Goal: Task Accomplishment & Management: Use online tool/utility

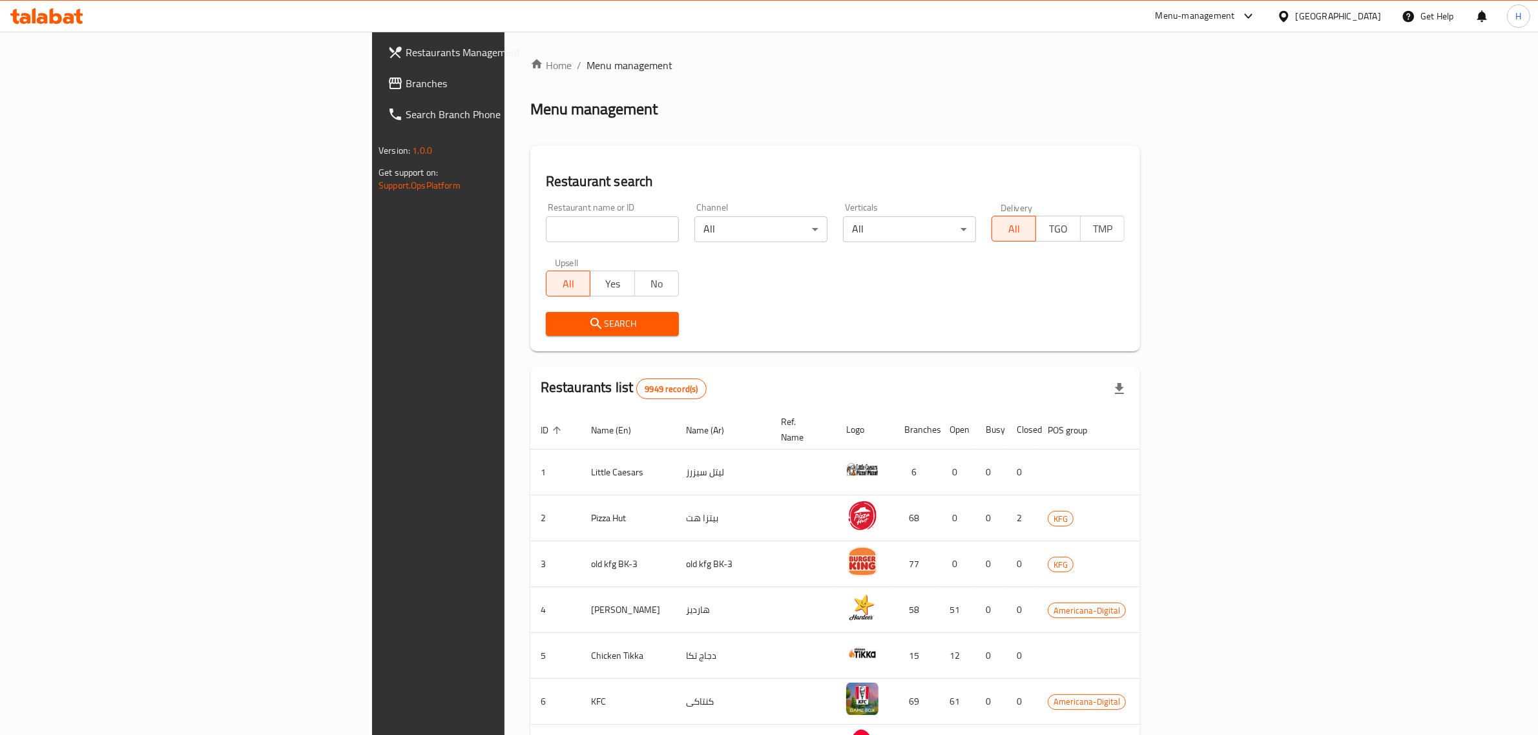
click at [406, 86] on span "Branches" at bounding box center [512, 83] width 213 height 15
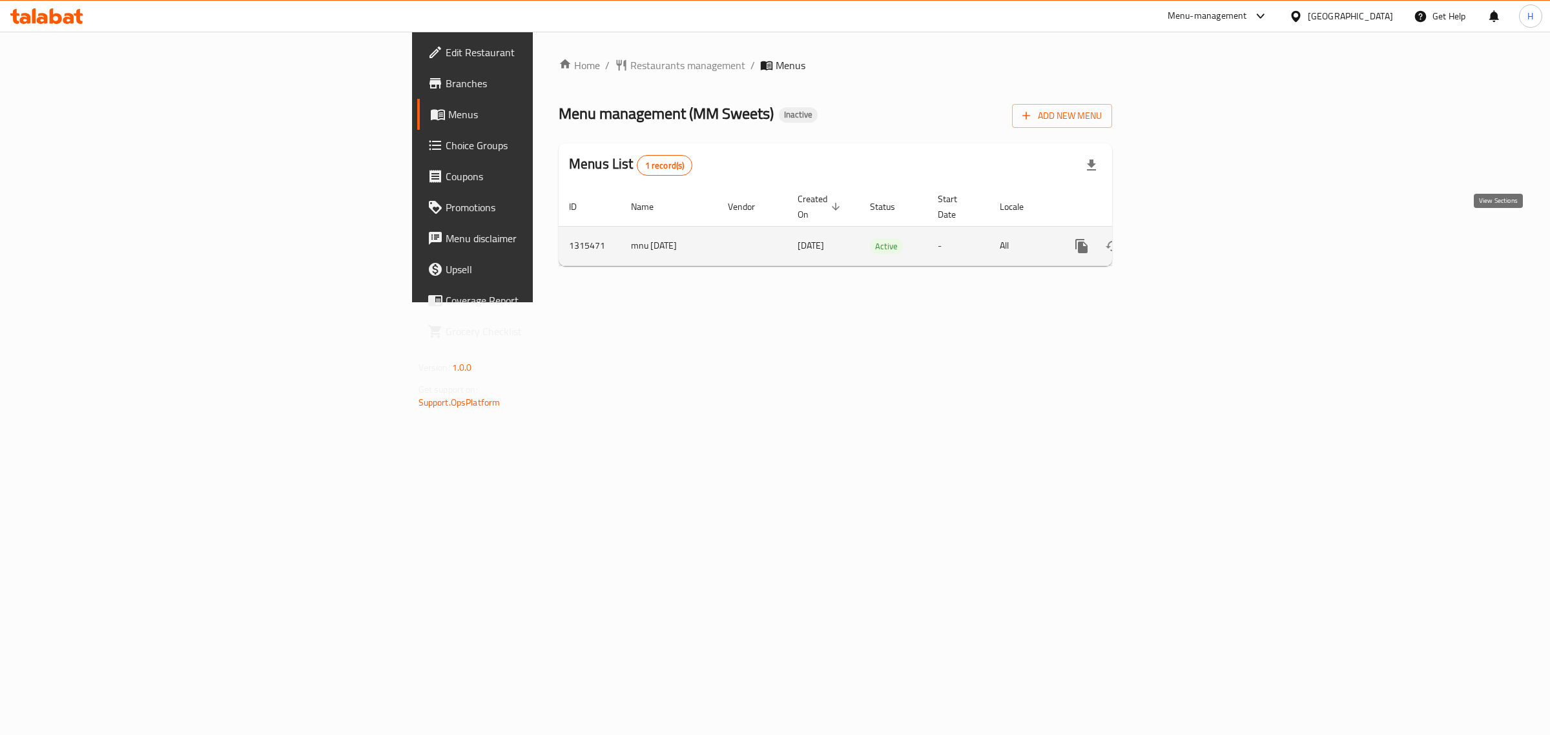
click at [1182, 238] on icon "enhanced table" at bounding box center [1174, 245] width 15 height 15
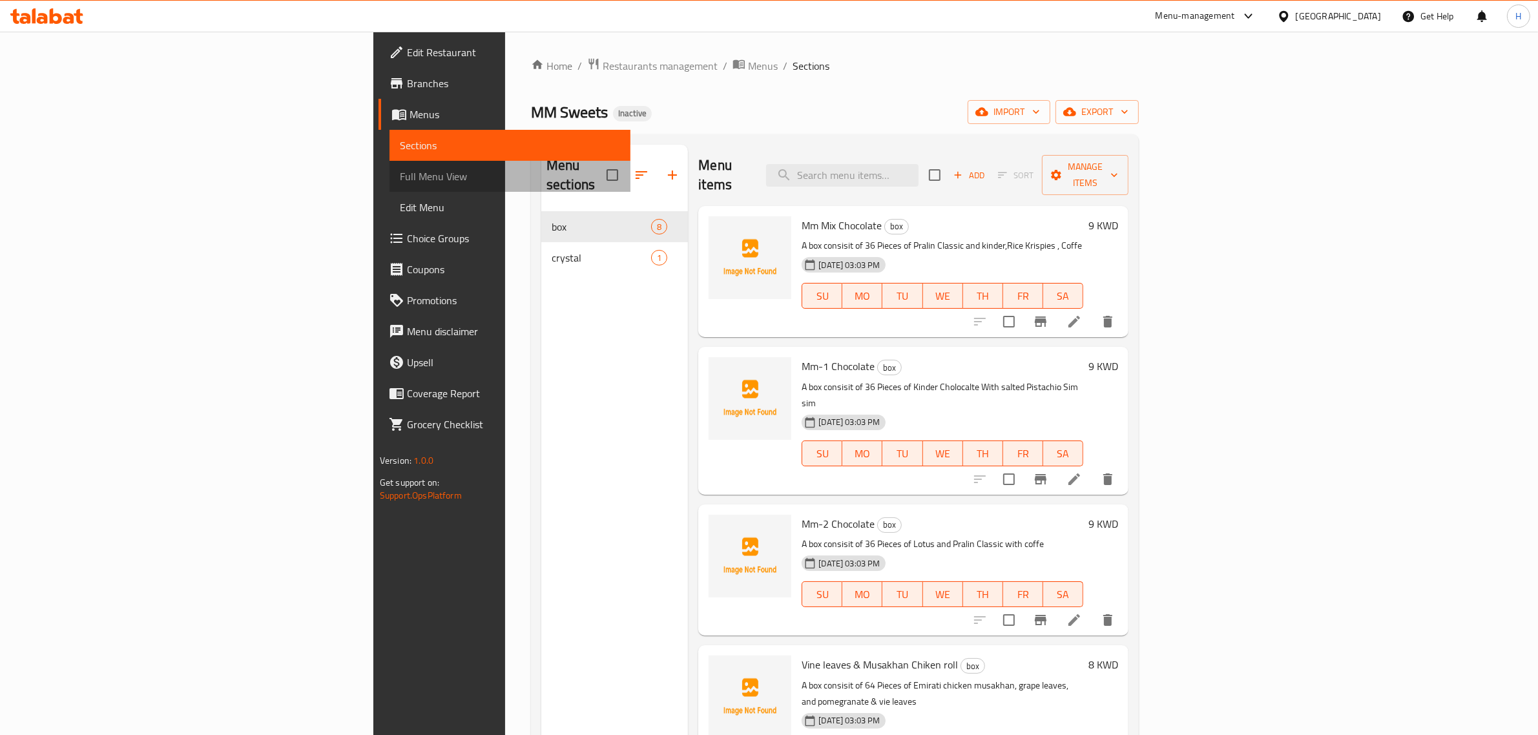
click at [400, 175] on span "Full Menu View" at bounding box center [510, 176] width 220 height 15
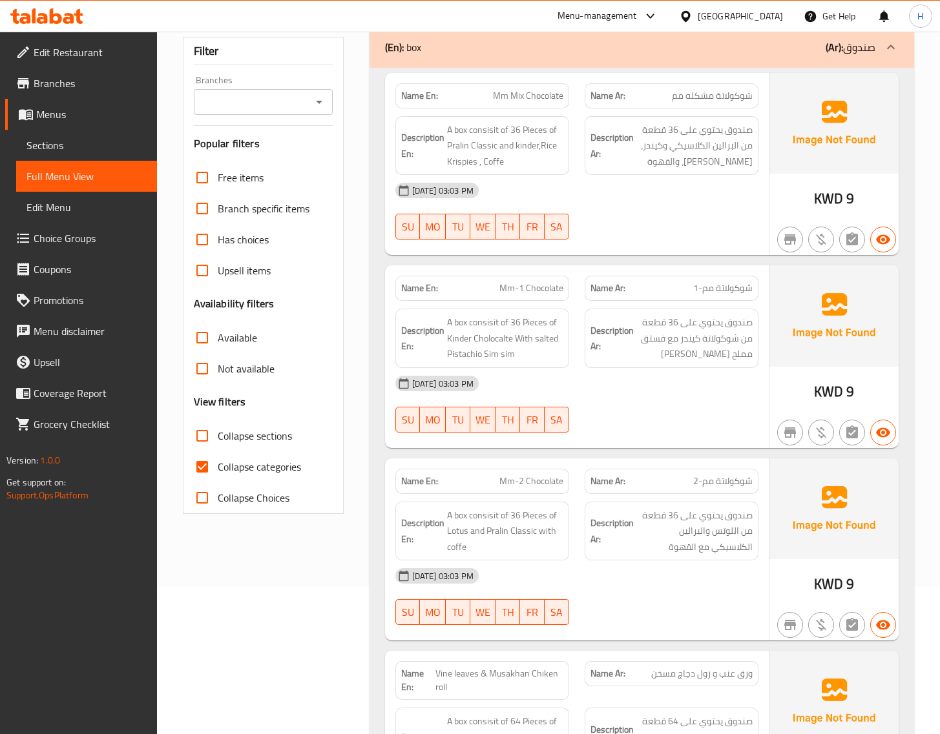
scroll to position [161, 0]
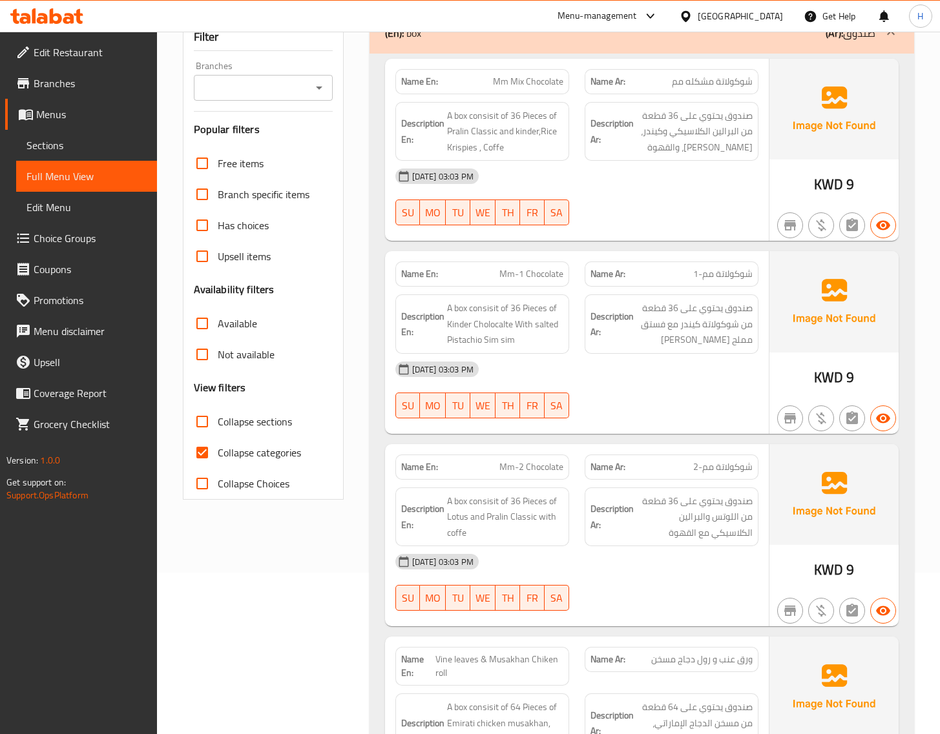
click at [213, 446] on input "Collapse categories" at bounding box center [202, 452] width 31 height 31
checkbox input "false"
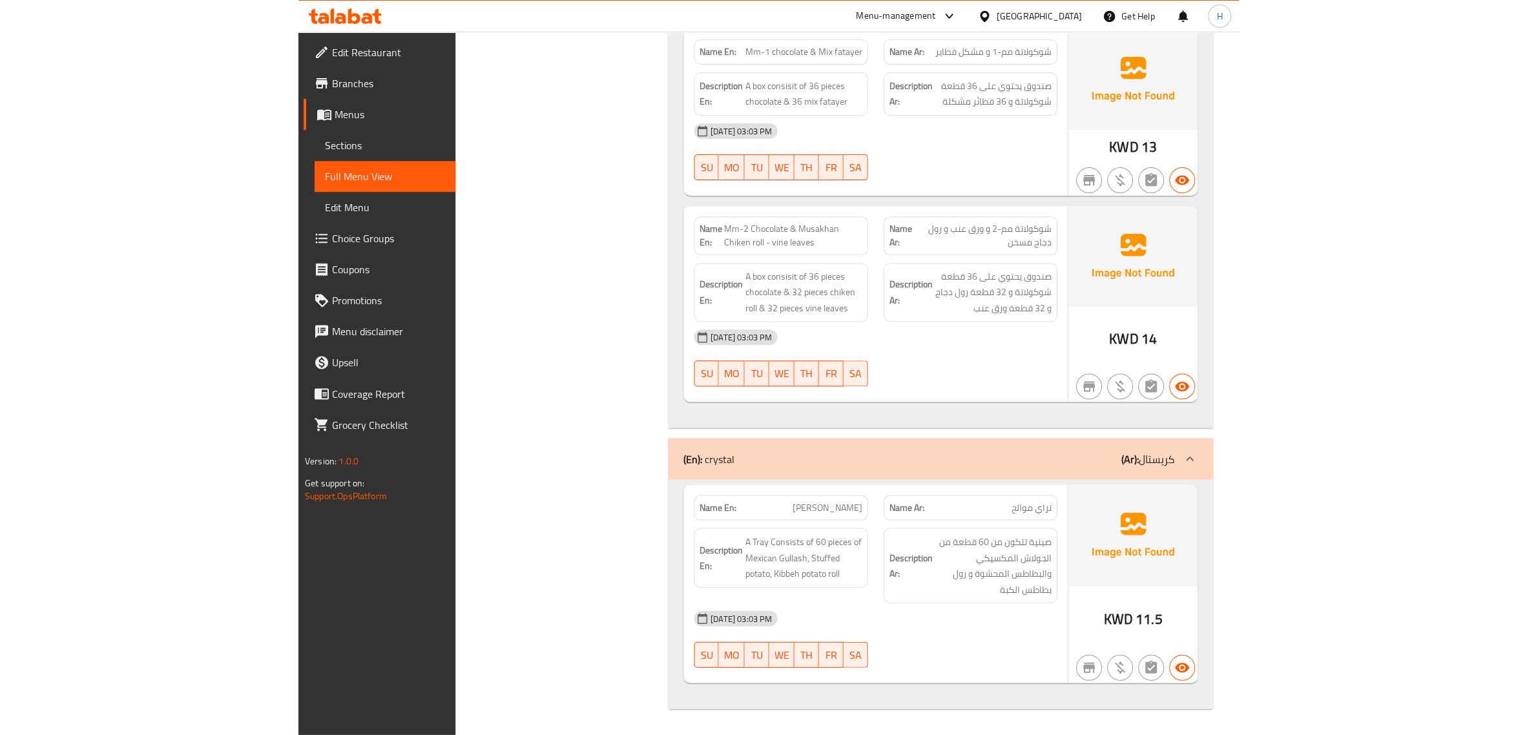
scroll to position [1133, 0]
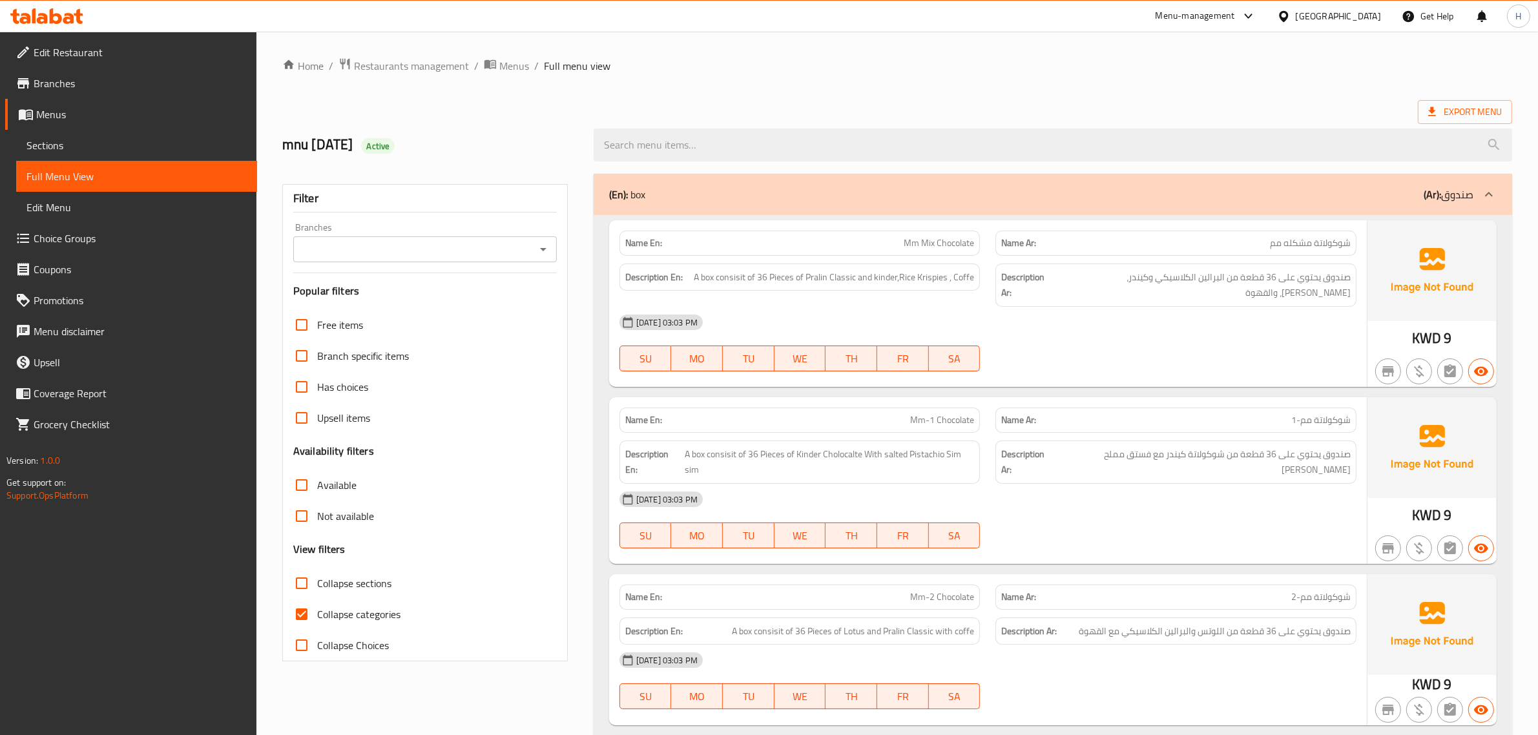
click at [347, 608] on span "Collapse categories" at bounding box center [358, 613] width 83 height 15
click at [317, 608] on input "Collapse categories" at bounding box center [301, 614] width 31 height 31
checkbox input "false"
click at [1474, 114] on span "Export Menu" at bounding box center [1465, 112] width 74 height 16
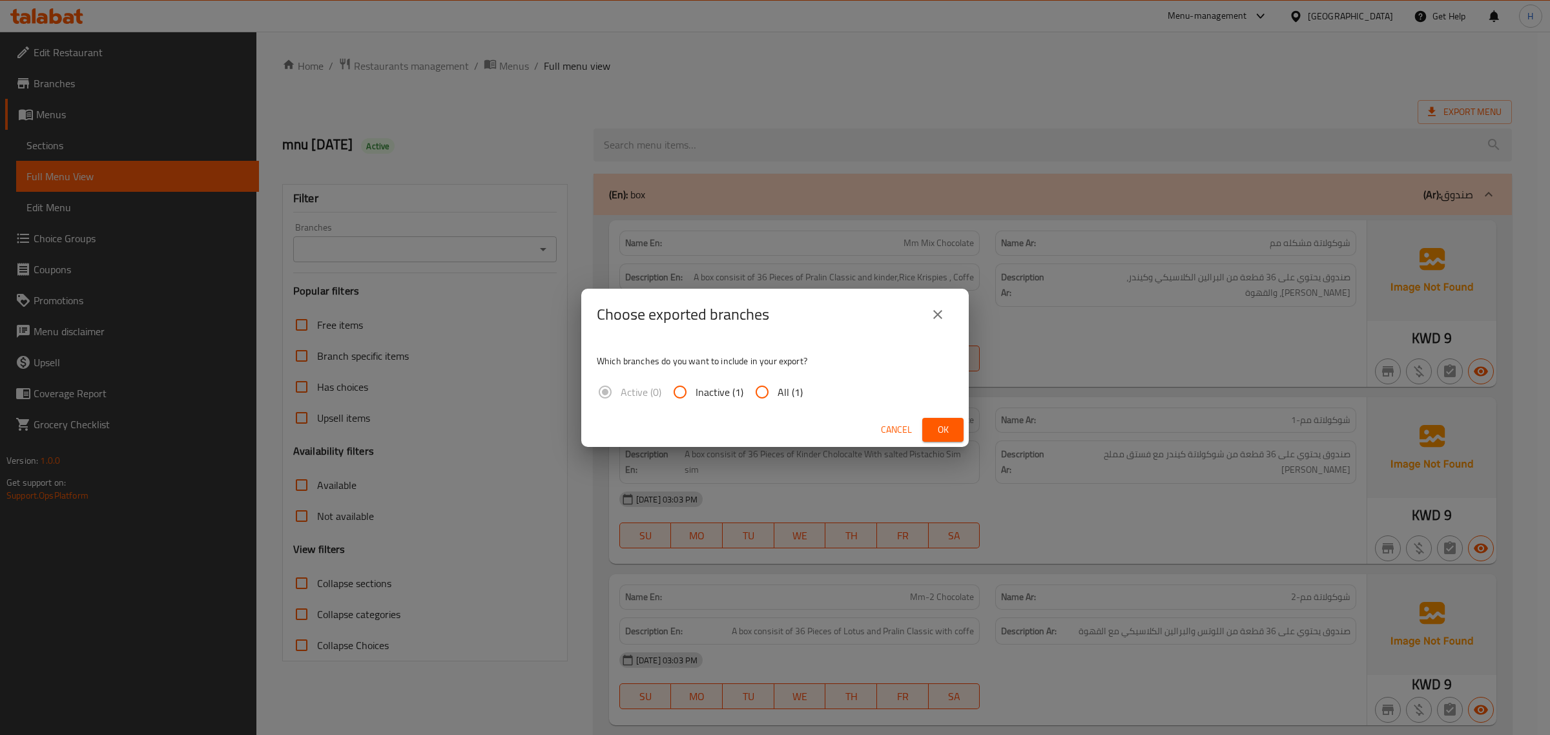
click at [759, 396] on input "All (1)" at bounding box center [762, 391] width 31 height 31
radio input "true"
click at [943, 429] on span "Ok" at bounding box center [943, 430] width 21 height 16
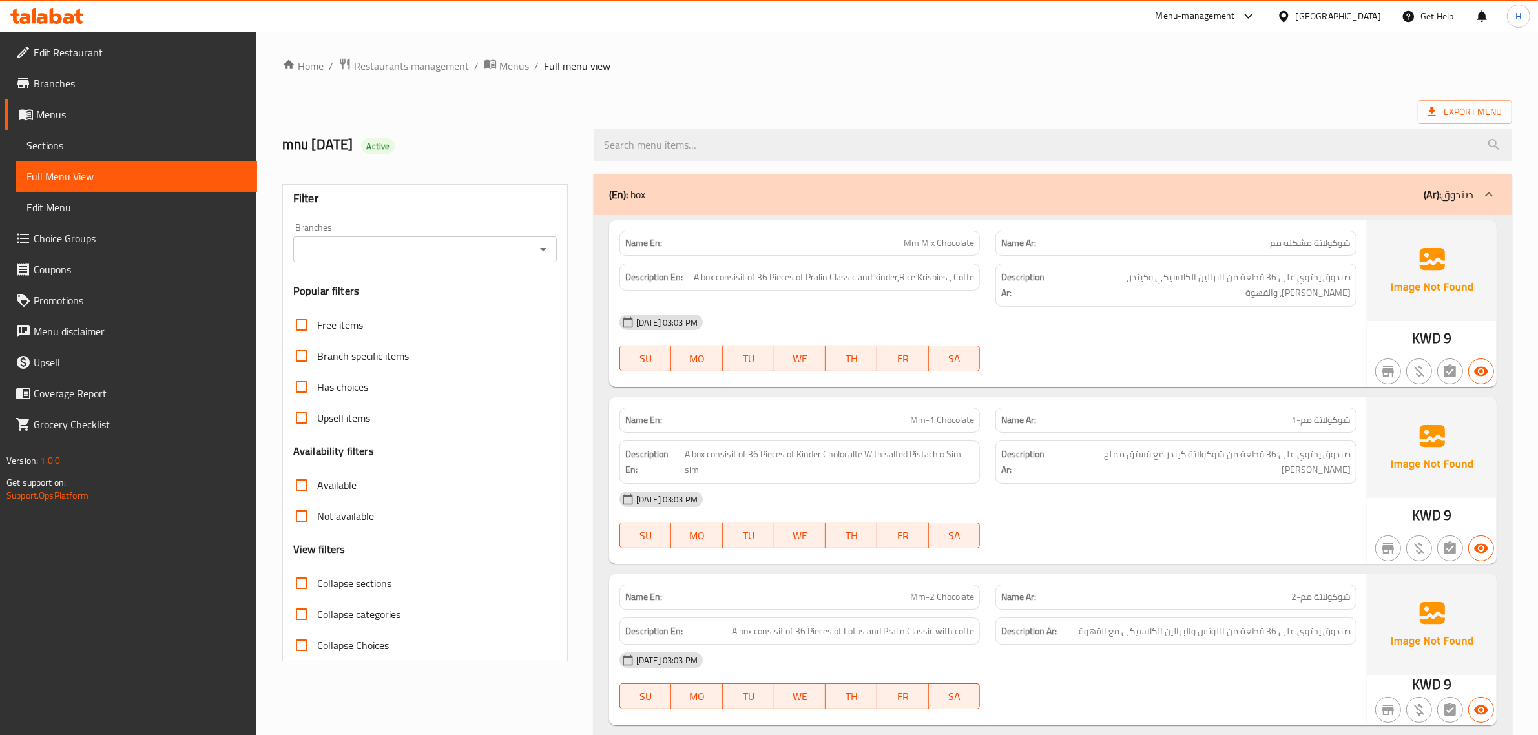
click at [307, 578] on input "Collapse sections" at bounding box center [301, 583] width 31 height 31
checkbox input "true"
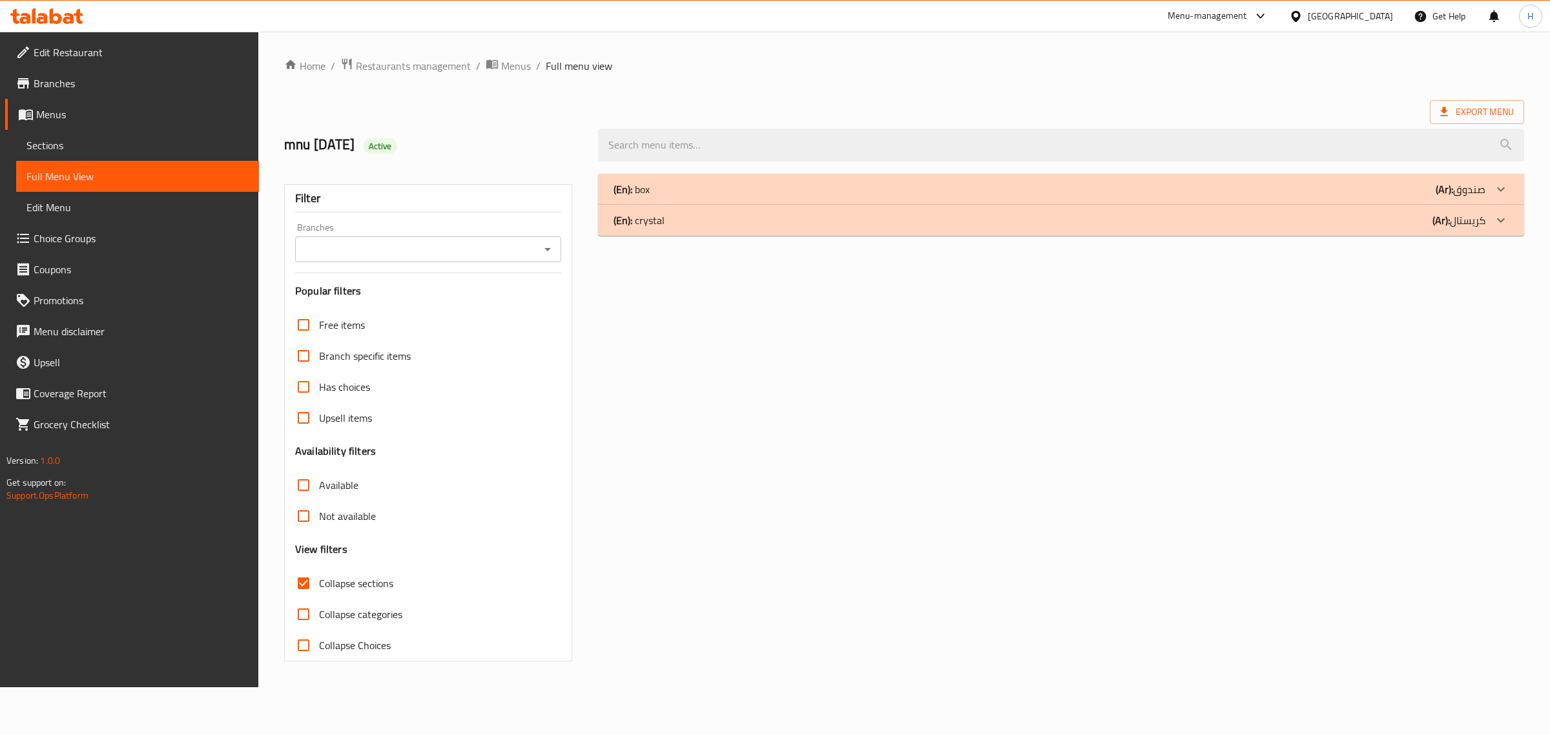
drag, startPoint x: 328, startPoint y: 566, endPoint x: 786, endPoint y: 422, distance: 480.0
click at [785, 422] on div "(En): box (Ar): صندوق Name En: Mm Mix Chocolate Name Ar: شوكولاتة مشكله مم Desc…" at bounding box center [1061, 417] width 942 height 503
